Goal: Task Accomplishment & Management: Use online tool/utility

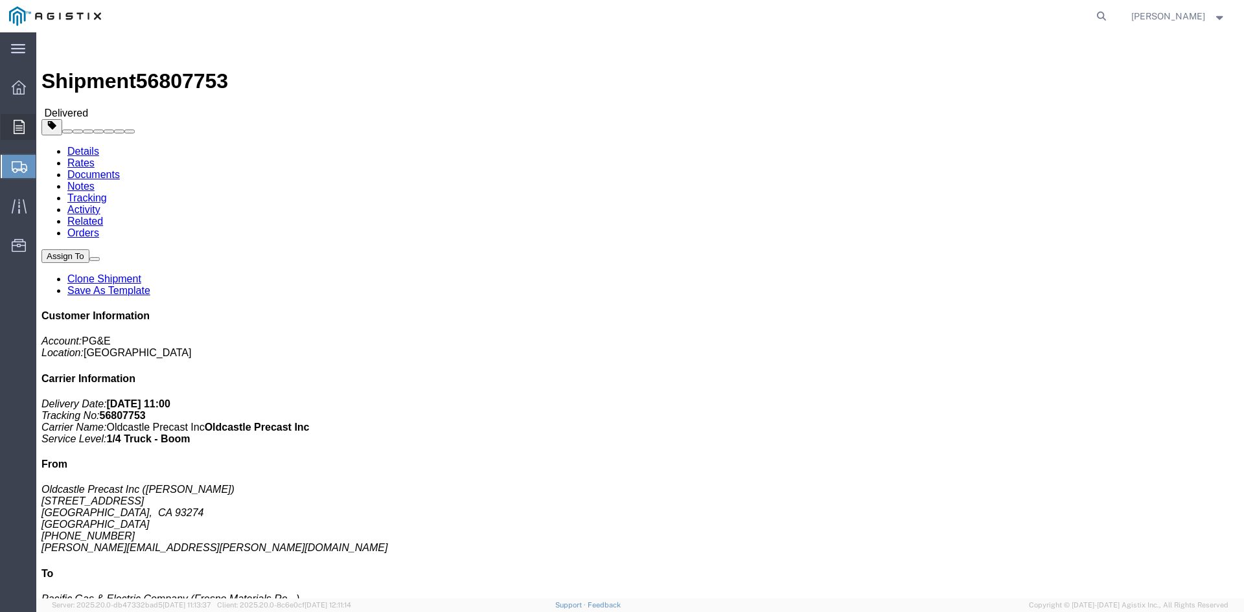
click at [17, 124] on icon at bounding box center [19, 127] width 11 height 14
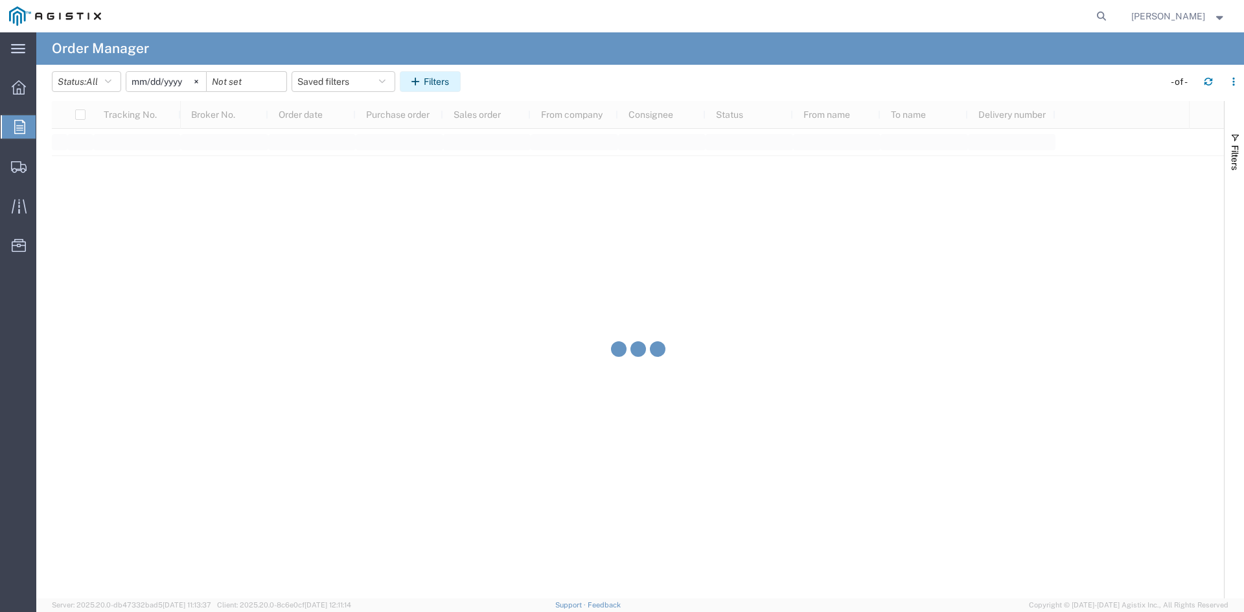
click at [451, 74] on button "Filters" at bounding box center [430, 81] width 61 height 21
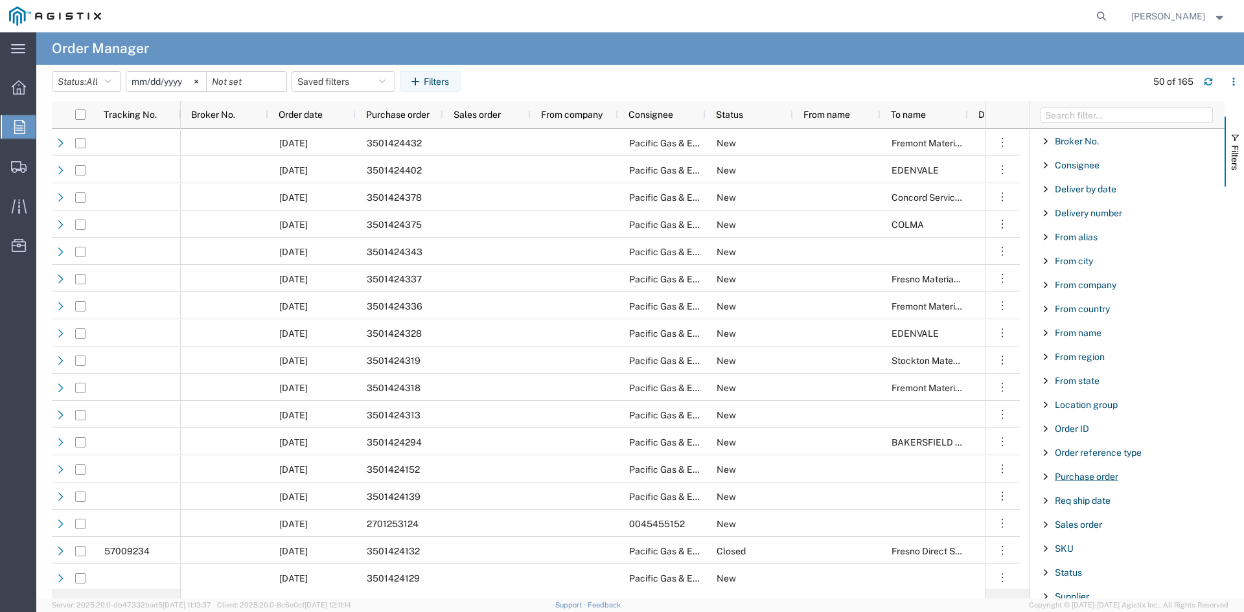
click at [1093, 476] on span "Purchase order" at bounding box center [1086, 477] width 63 height 10
click at [1101, 530] on input "Filter Value" at bounding box center [1132, 531] width 170 height 16
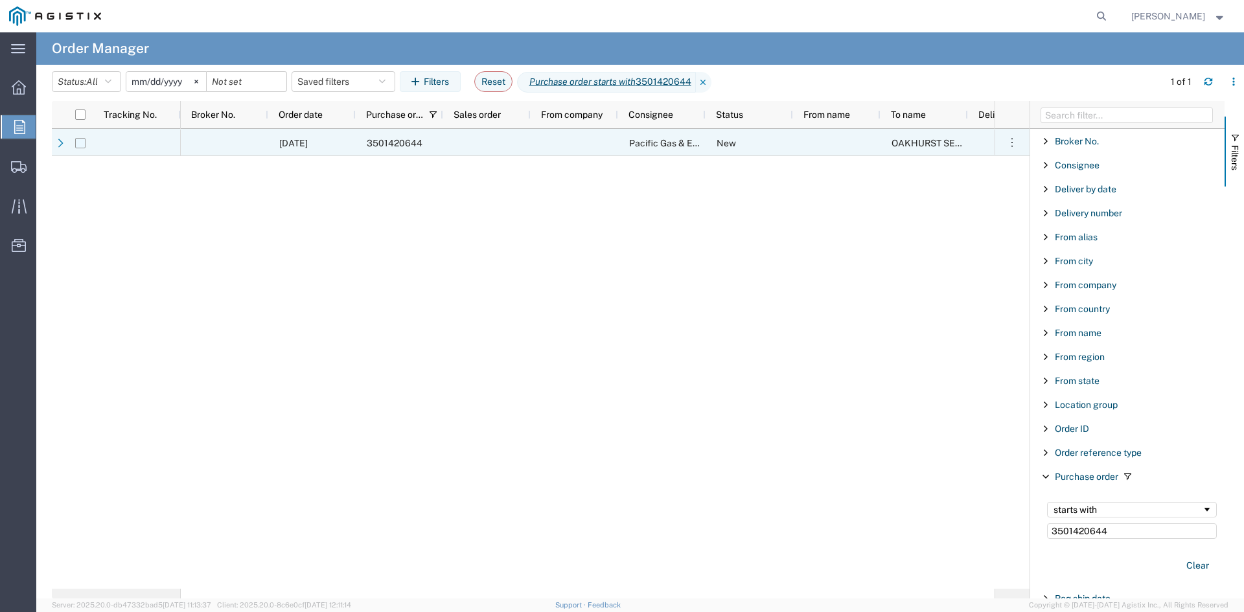
type input "3501420644"
click at [82, 144] on input "Press Space to toggle row selection (unchecked)" at bounding box center [80, 143] width 10 height 10
checkbox input "true"
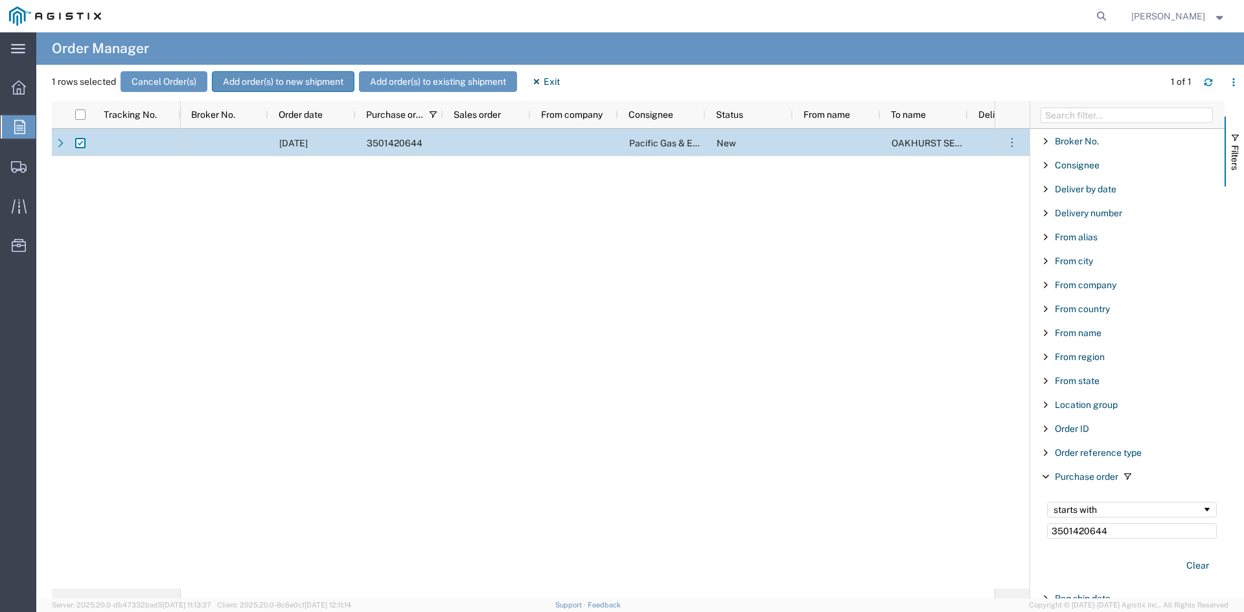
click at [276, 82] on button "Add order(s) to new shipment" at bounding box center [283, 81] width 143 height 21
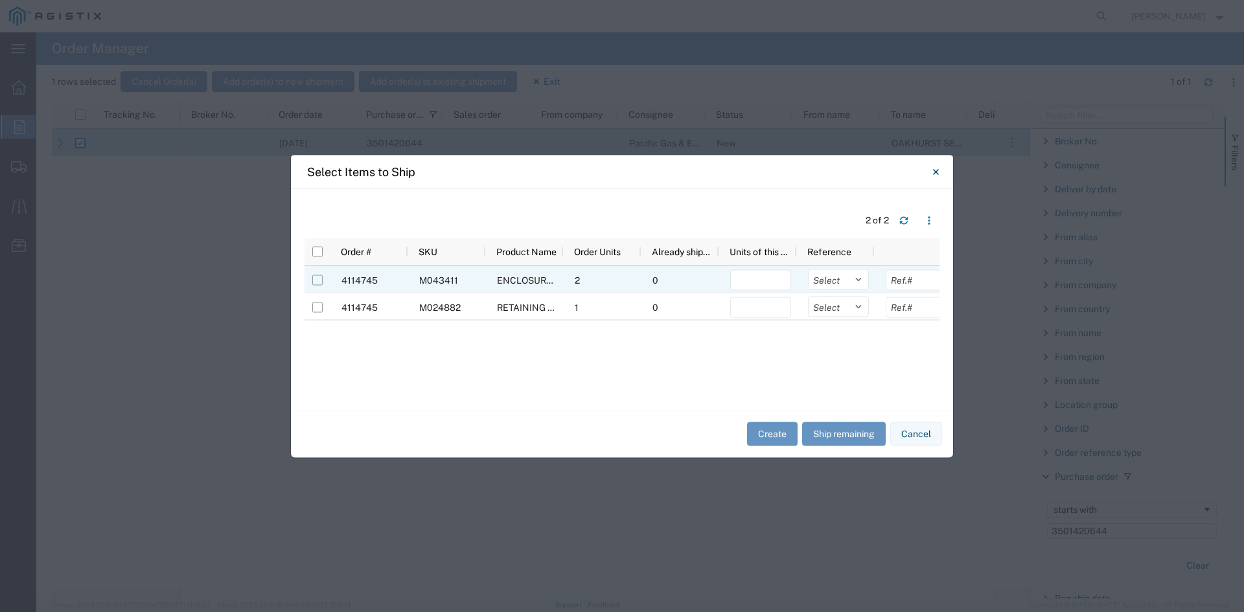
click at [317, 281] on input "Press Space to toggle row selection (unchecked)" at bounding box center [317, 280] width 10 height 10
checkbox input "true"
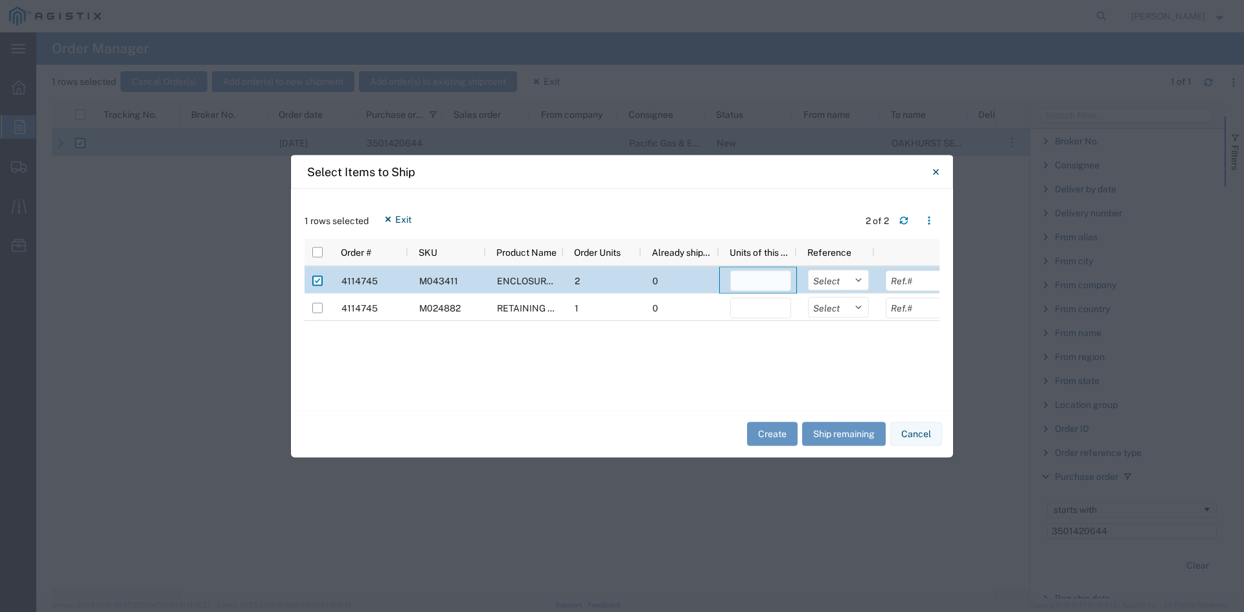
click at [767, 280] on input "number" at bounding box center [760, 280] width 61 height 21
type input "1"
click at [775, 430] on button "Create" at bounding box center [772, 434] width 51 height 24
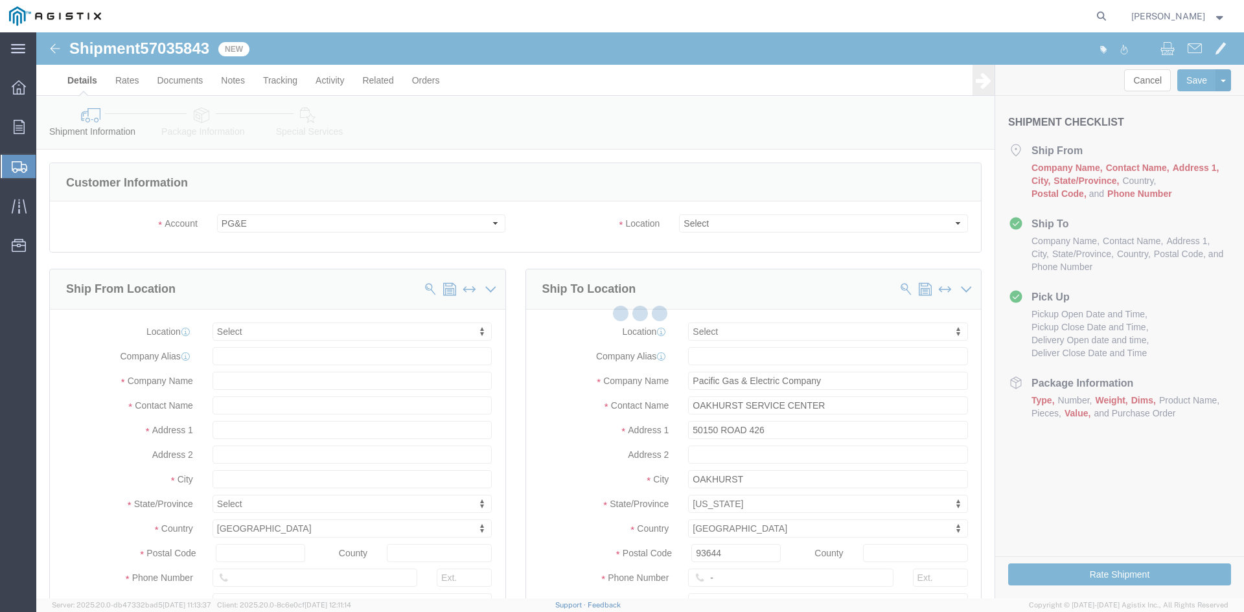
select select
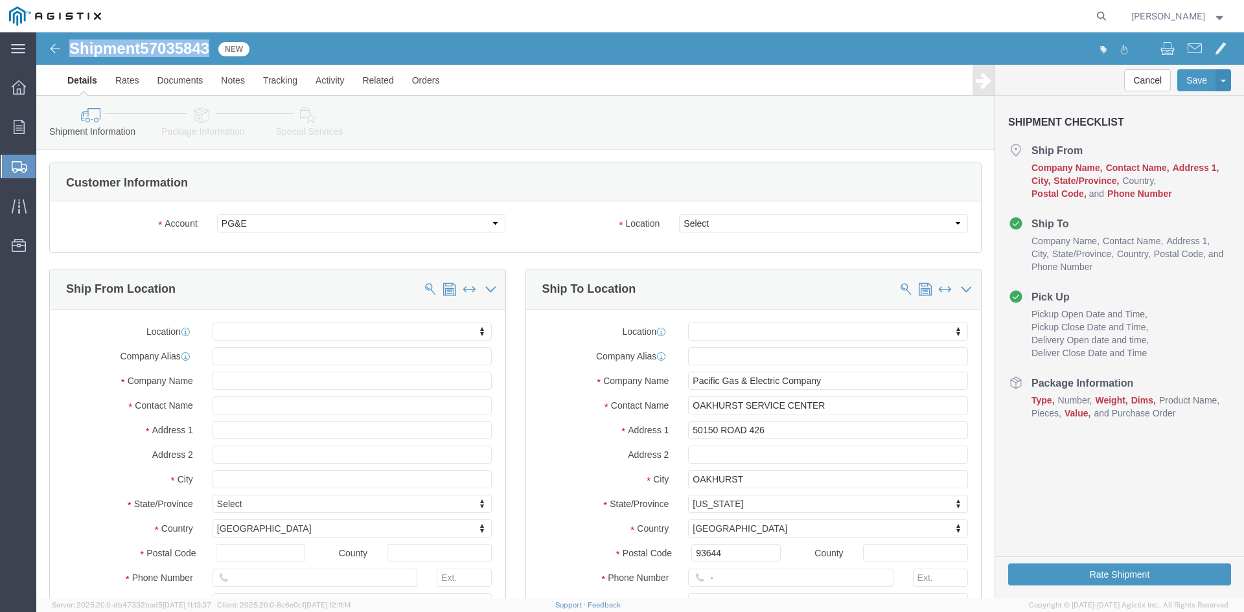
drag, startPoint x: 175, startPoint y: 16, endPoint x: 27, endPoint y: 8, distance: 147.9
click div "Shipment 57035843 New"
copy h1 "Shipment 57035843"
click select "Select All Others [GEOGRAPHIC_DATA] [GEOGRAPHIC_DATA] [GEOGRAPHIC_DATA] [GEOGRA…"
